Goal: Task Accomplishment & Management: Complete application form

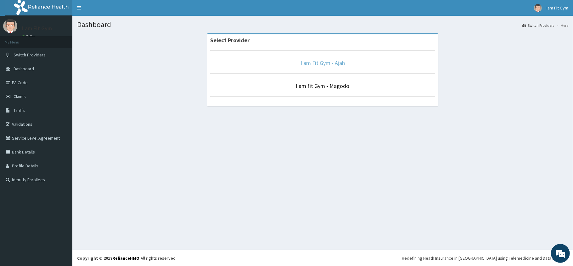
click at [333, 65] on link "I am Fit Gym - Ajah" at bounding box center [323, 62] width 44 height 7
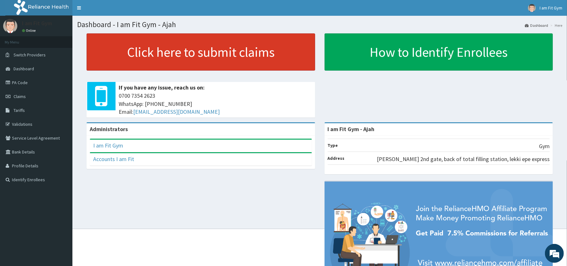
click at [235, 65] on link "Click here to submit claims" at bounding box center [201, 51] width 229 height 37
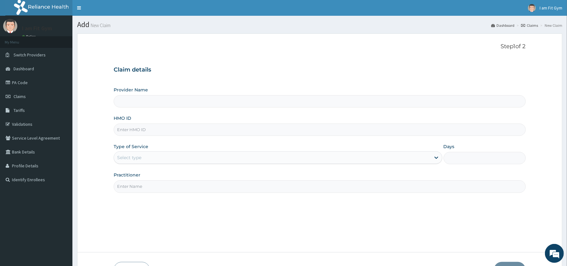
type input "I am Fit Gym - Ajah"
type input "1"
click at [206, 184] on input "Practitioner" at bounding box center [320, 186] width 412 height 12
type input "razzie"
click at [173, 131] on input "HMO ID" at bounding box center [320, 129] width 412 height 12
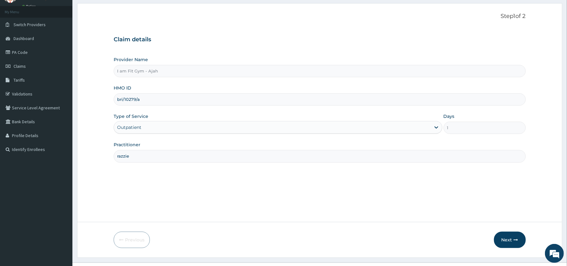
scroll to position [43, 0]
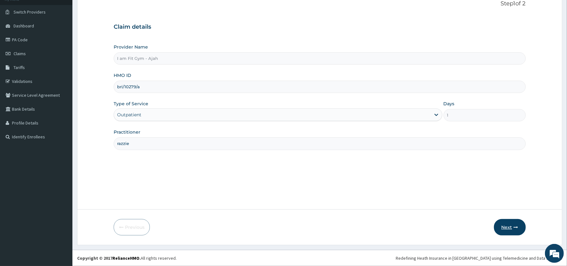
type input "bri/10279/a"
click at [511, 229] on button "Next" at bounding box center [510, 227] width 32 height 16
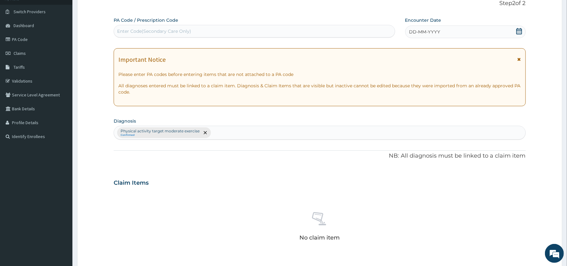
click at [519, 30] on icon at bounding box center [519, 31] width 6 height 6
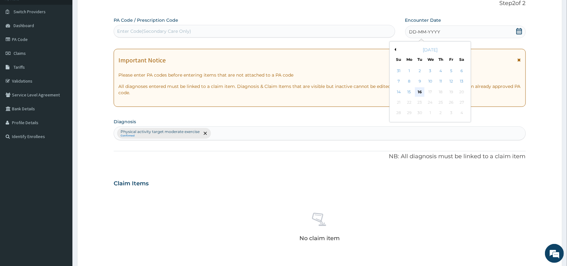
click at [419, 93] on div "16" at bounding box center [419, 91] width 9 height 9
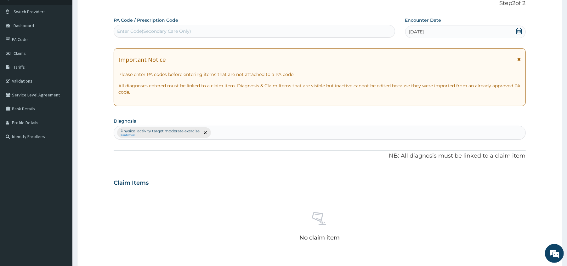
click at [325, 30] on div "Enter Code(Secondary Care Only)" at bounding box center [254, 31] width 281 height 10
type input "PA/D26373"
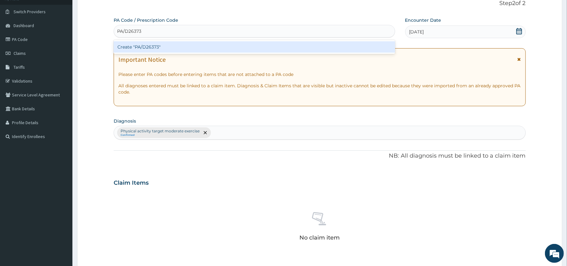
click at [319, 48] on div "Create "PA/D26373"" at bounding box center [254, 46] width 281 height 11
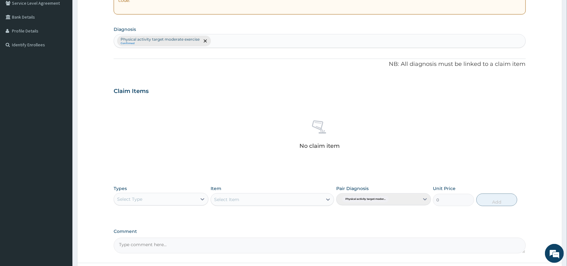
scroll to position [146, 0]
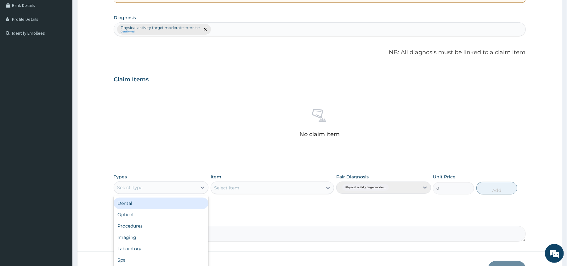
click at [180, 189] on div "Select Type" at bounding box center [155, 187] width 83 height 10
type input "gy"
click at [178, 201] on div "Gym" at bounding box center [161, 202] width 95 height 11
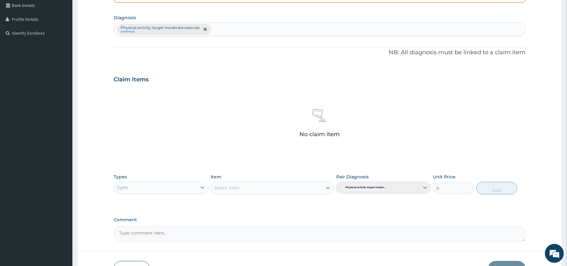
click at [285, 188] on div "Select Item" at bounding box center [266, 188] width 111 height 10
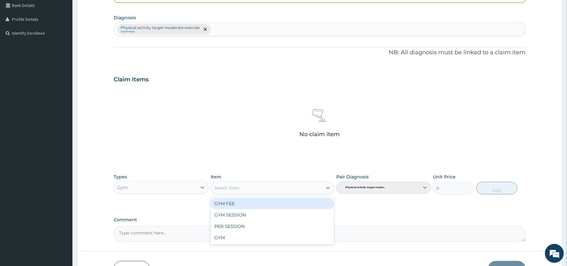
click at [286, 204] on div "GYM FEE" at bounding box center [272, 203] width 123 height 11
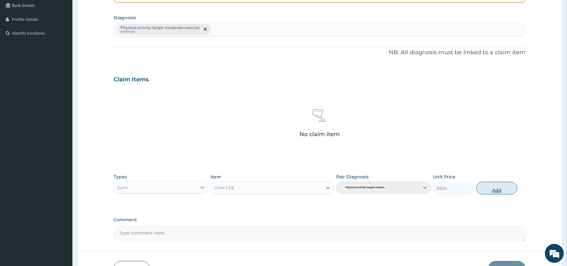
click at [502, 185] on button "Add" at bounding box center [496, 188] width 41 height 13
type input "0"
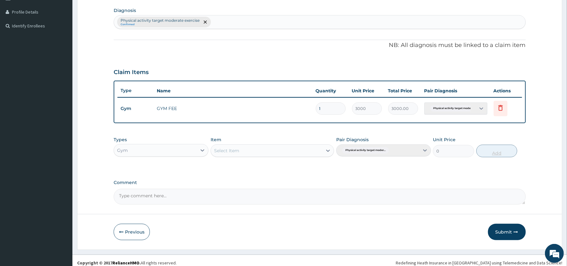
scroll to position [159, 0]
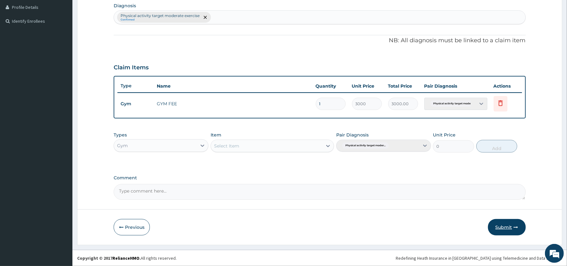
click at [511, 229] on button "Submit" at bounding box center [507, 227] width 38 height 16
